Goal: Task Accomplishment & Management: Use online tool/utility

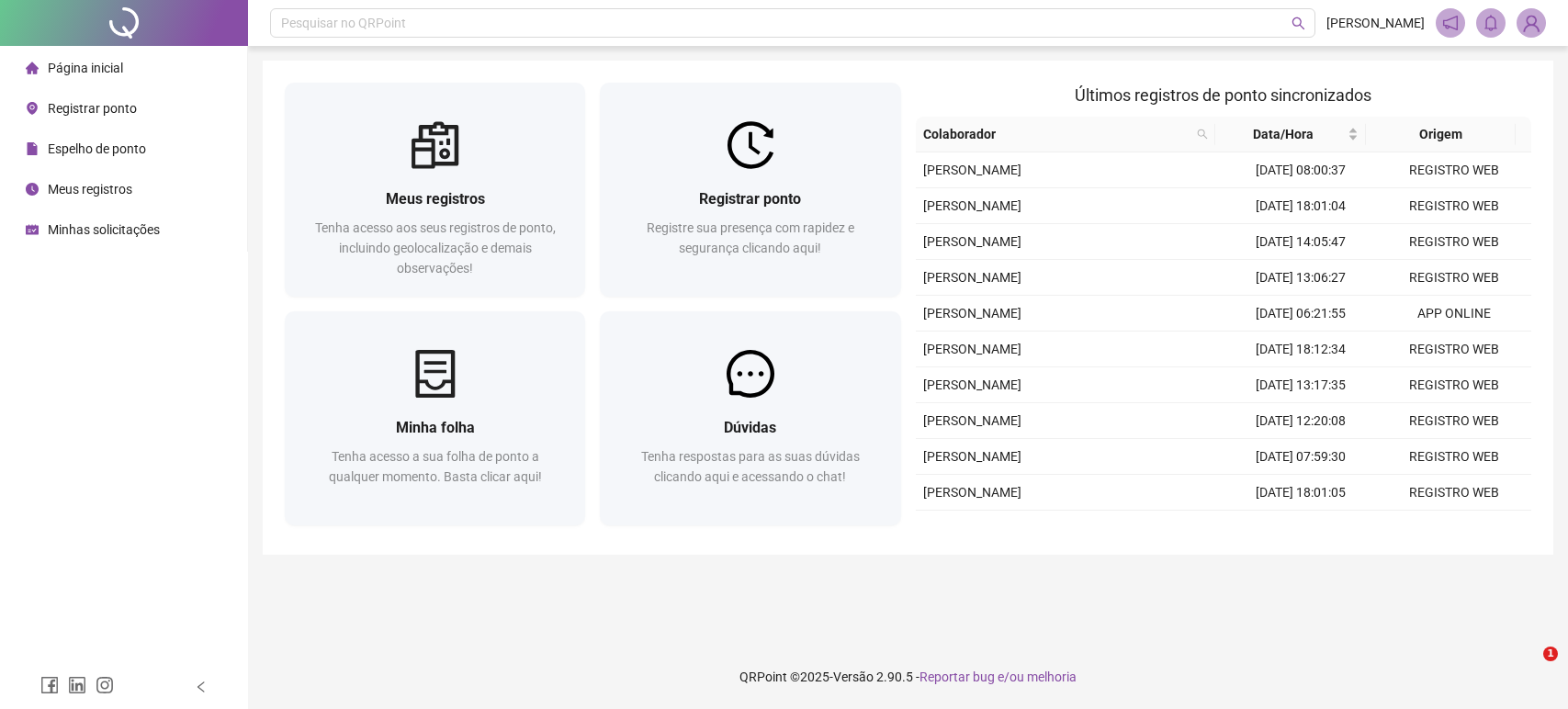
click at [815, 123] on div at bounding box center [750, 145] width 300 height 48
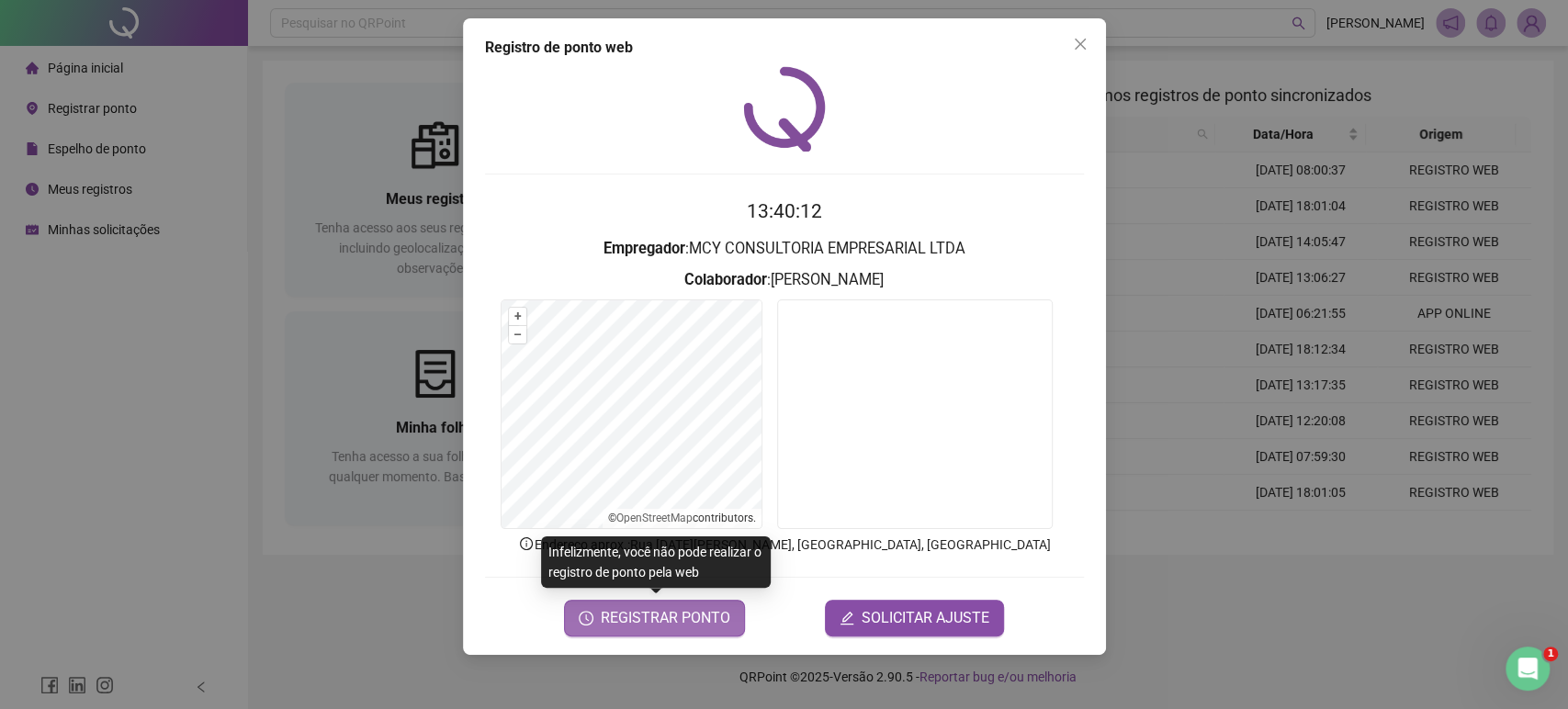
click at [677, 636] on button "REGISTRAR PONTO" at bounding box center [654, 618] width 181 height 37
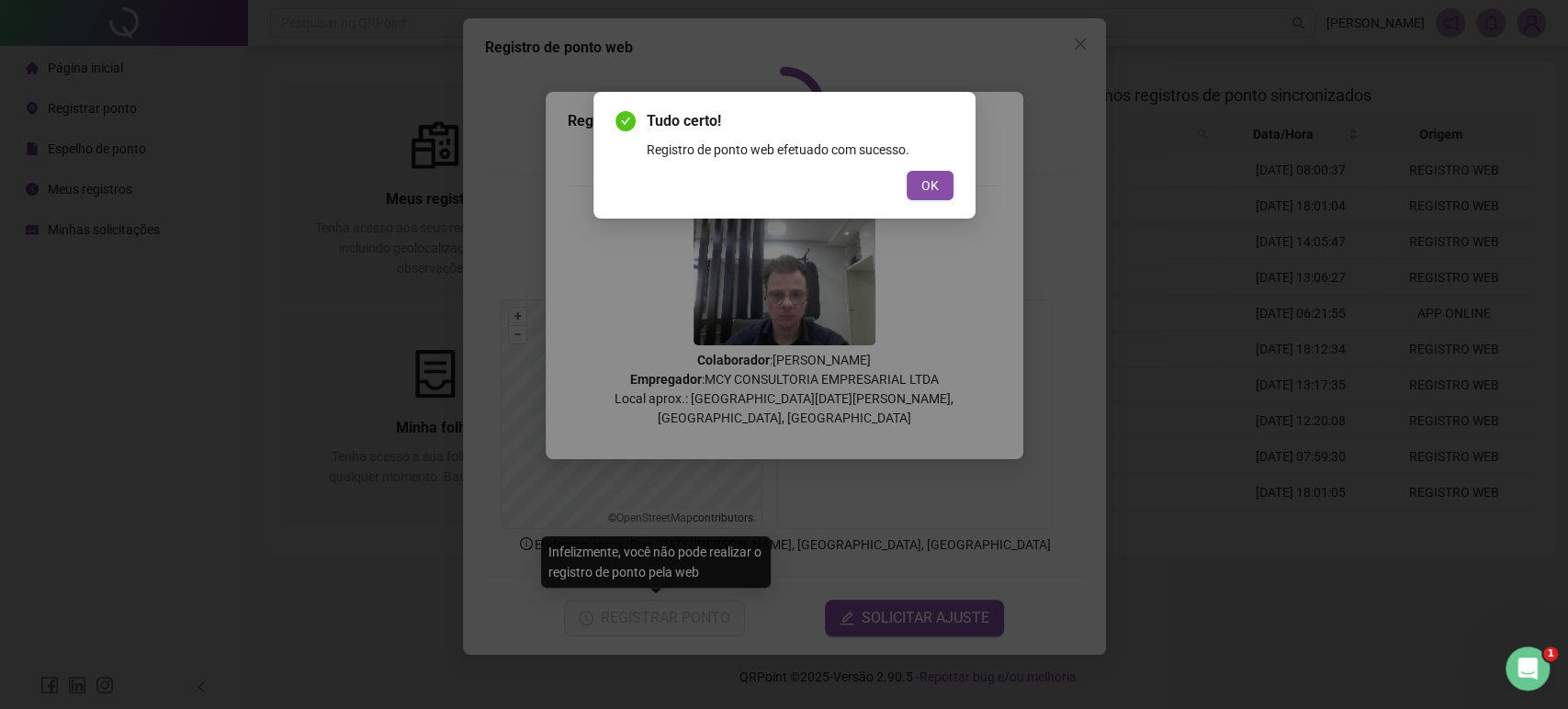
drag, startPoint x: 940, startPoint y: 176, endPoint x: 970, endPoint y: 167, distance: 31.3
click at [942, 179] on button "OK" at bounding box center [929, 185] width 47 height 30
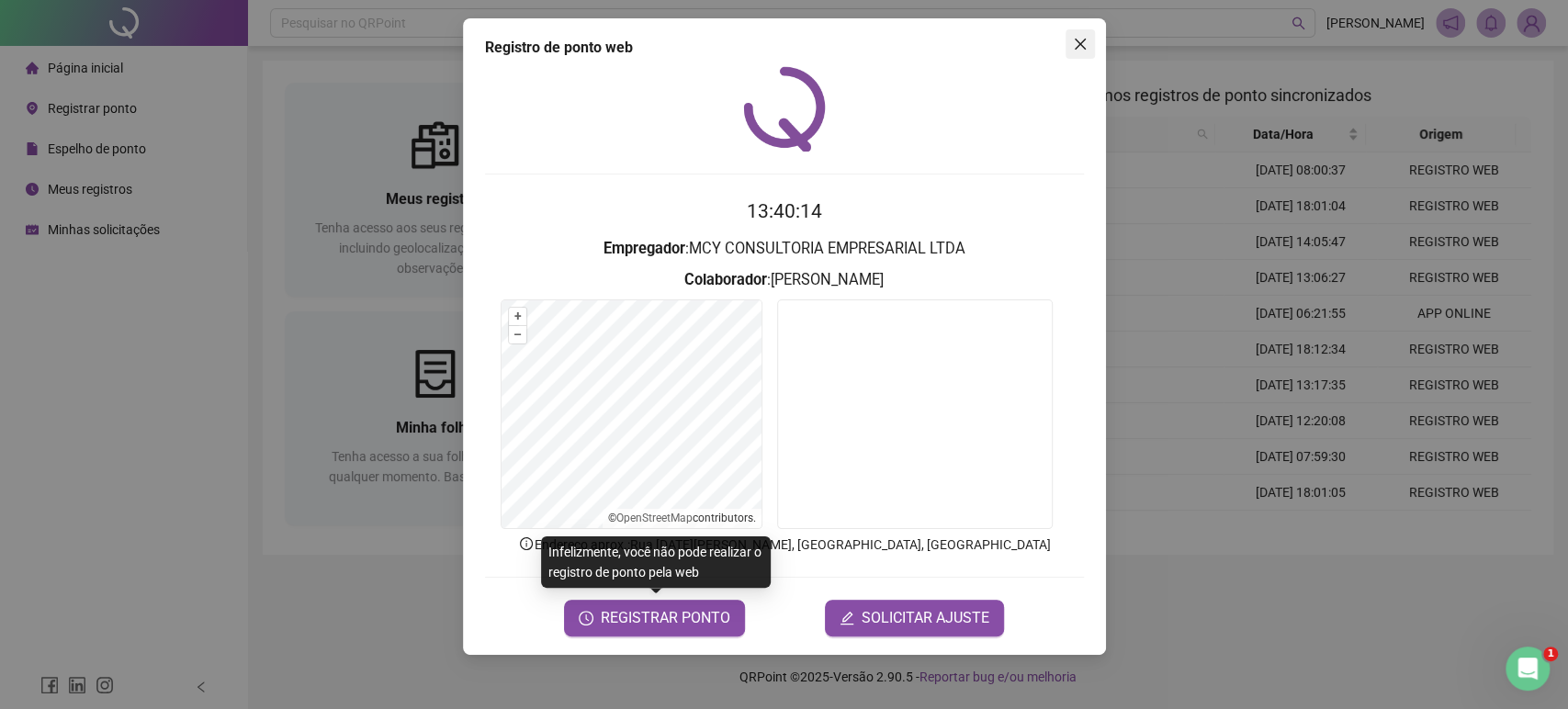
click at [1086, 48] on icon "close" at bounding box center [1080, 44] width 14 height 14
